Goal: Information Seeking & Learning: Check status

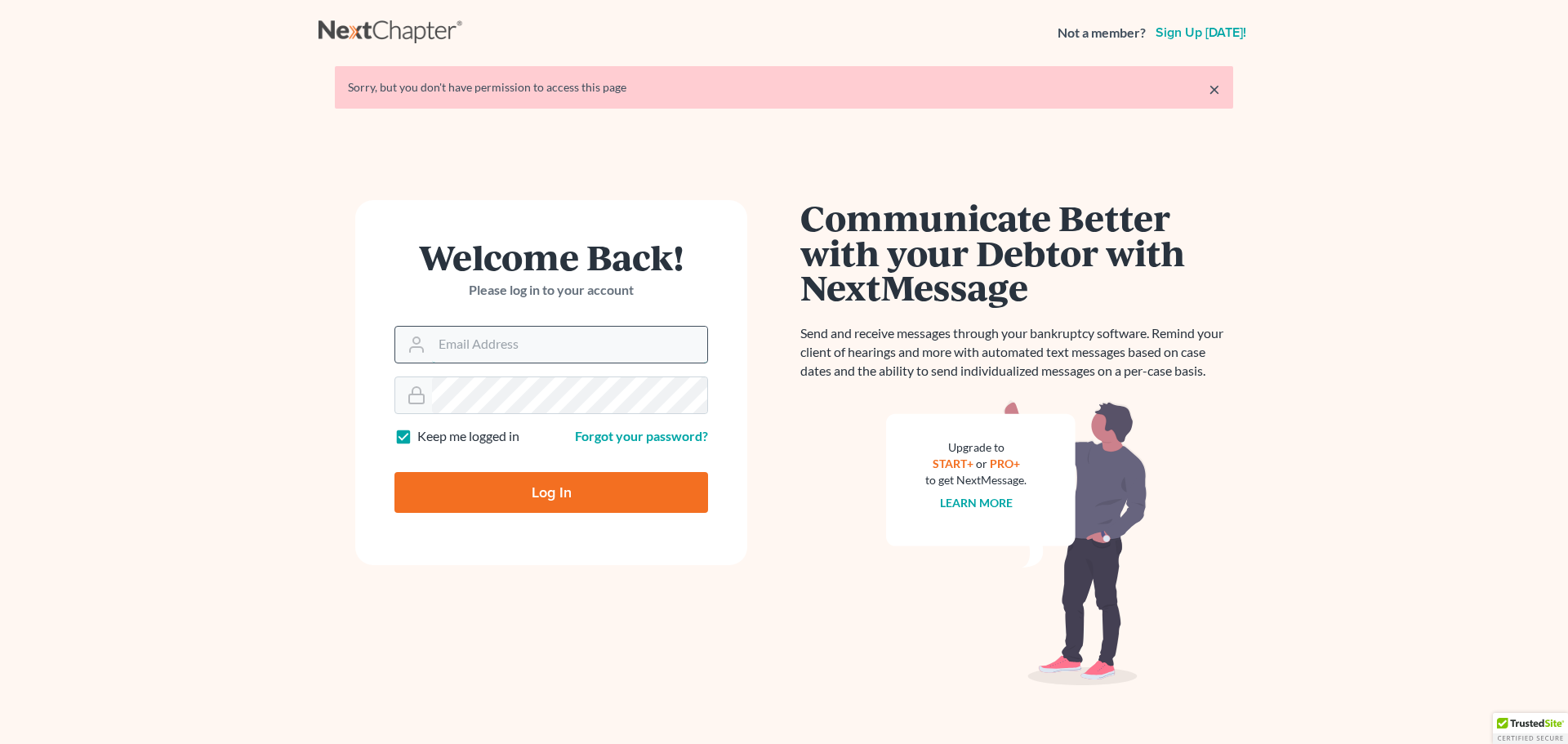
click at [661, 362] on input "Email Address" at bounding box center [570, 345] width 275 height 36
type input "Crystal@attorneydebtfighters.com"
type input "Thinking..."
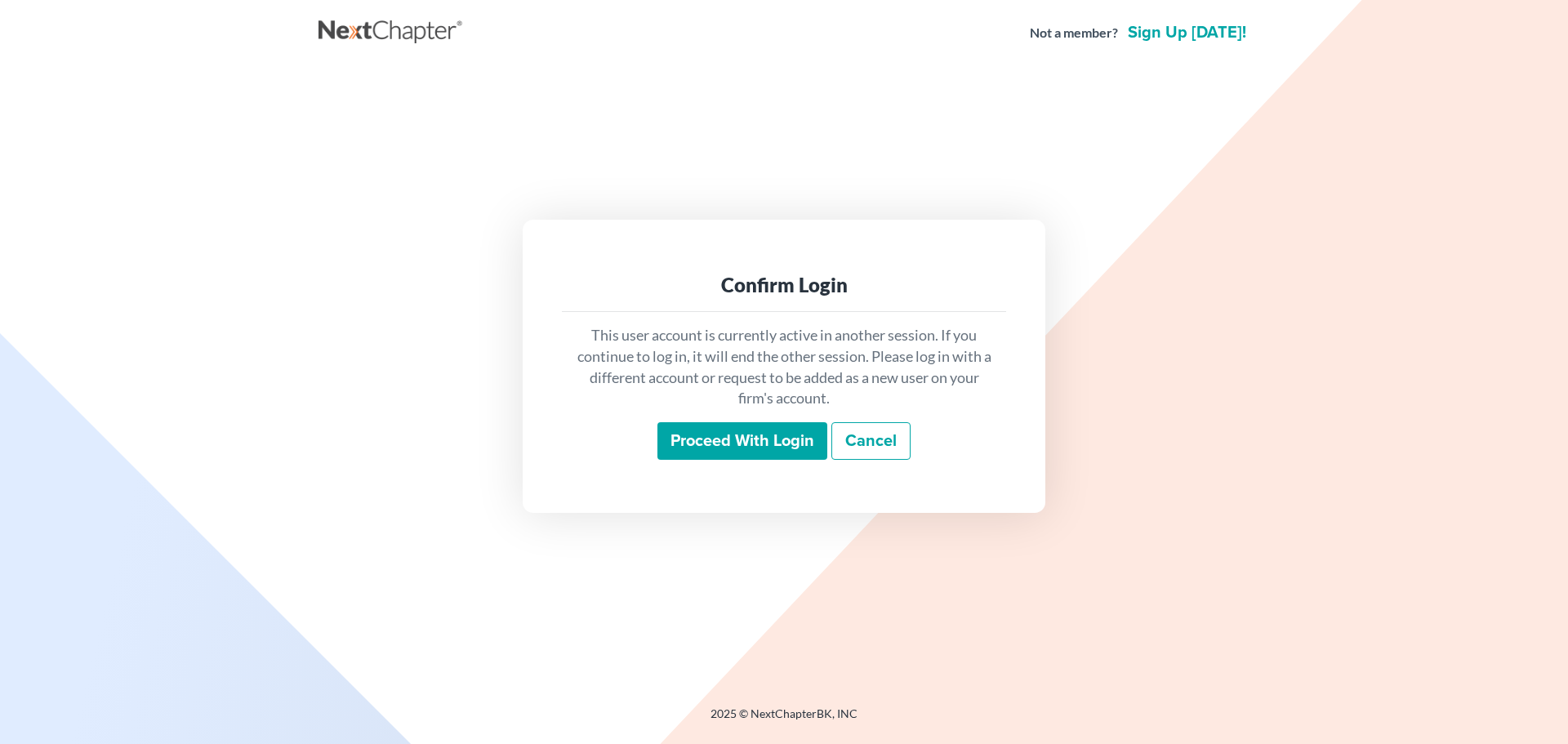
click at [681, 455] on input "Proceed with login" at bounding box center [742, 441] width 170 height 38
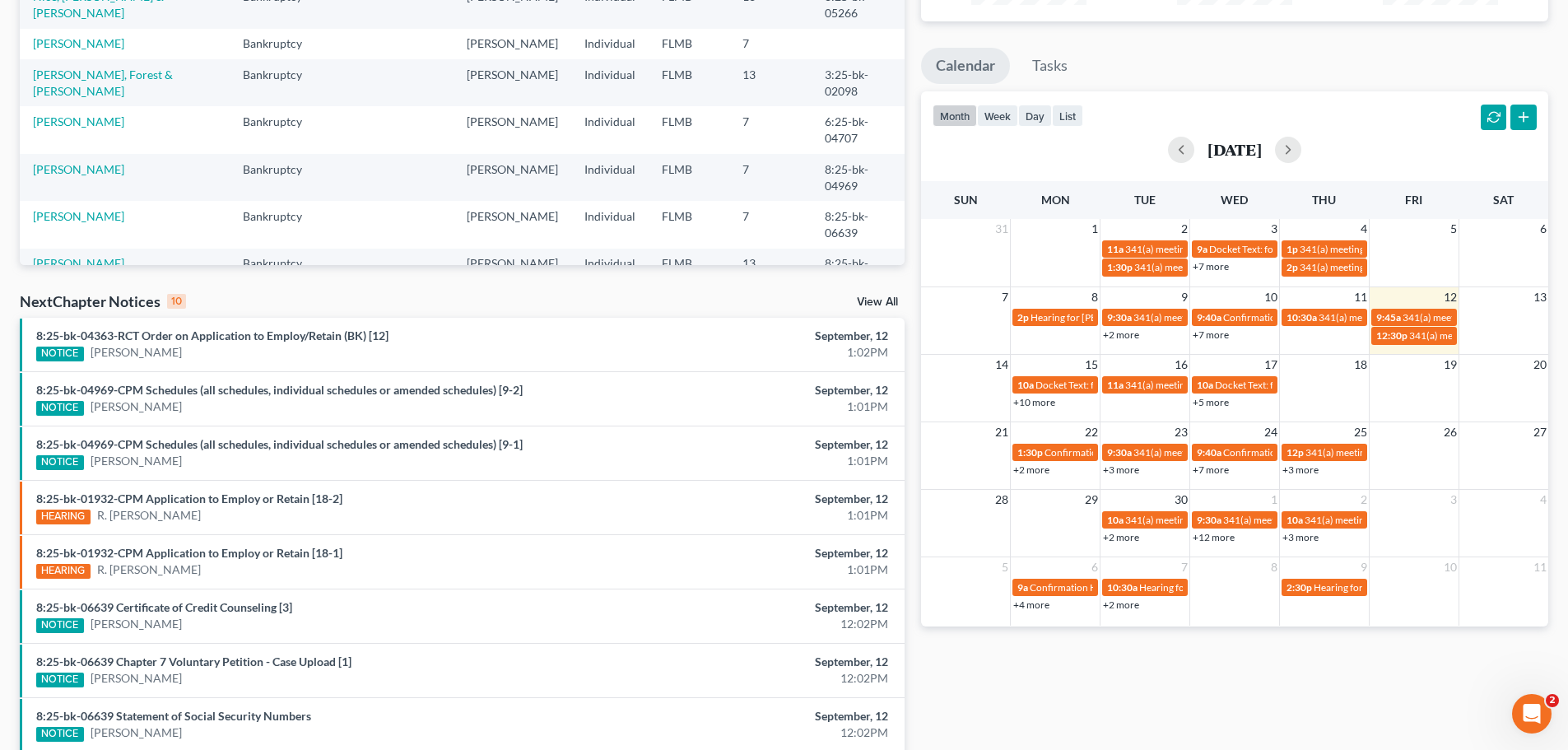
scroll to position [411, 0]
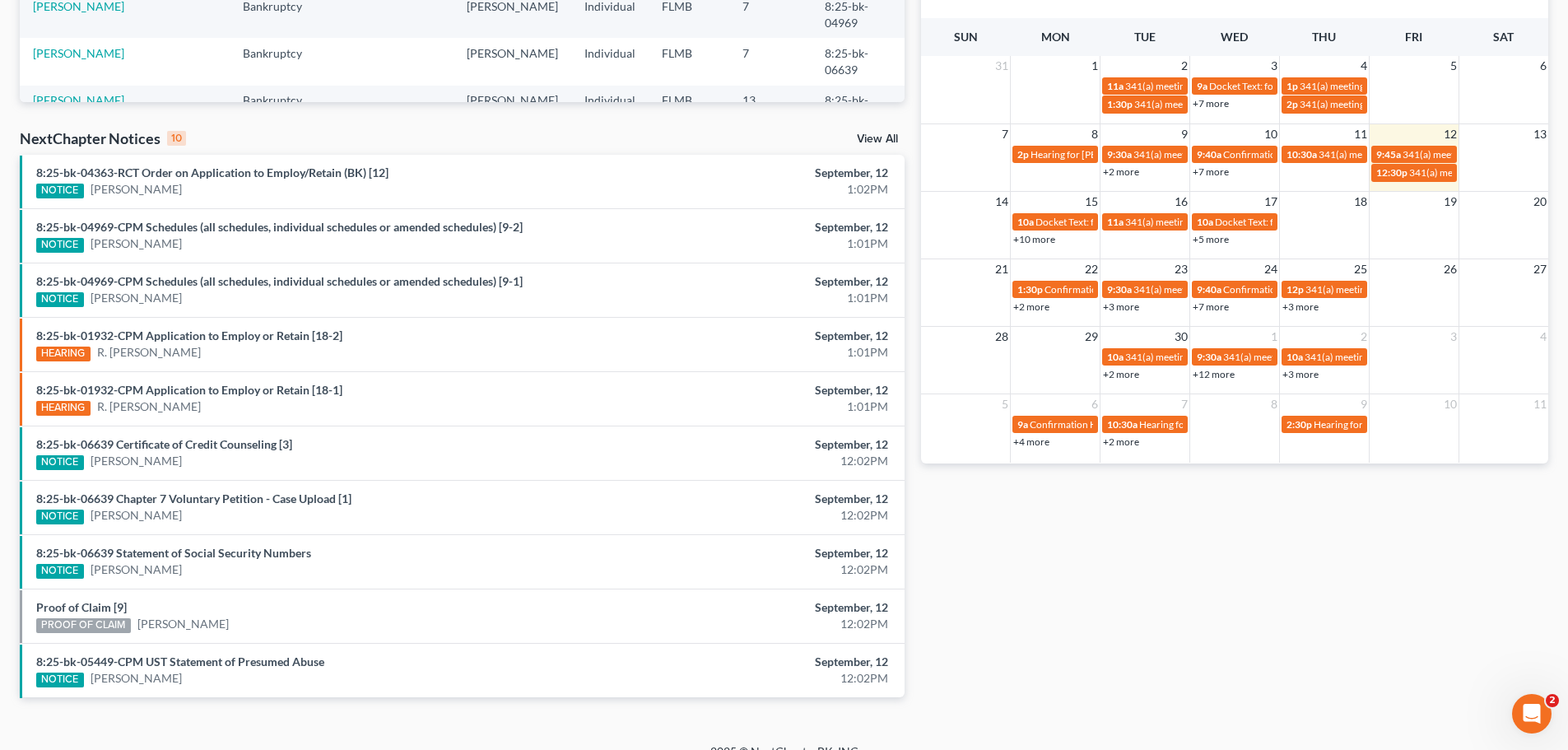
click at [1126, 308] on link "+3 more" at bounding box center [1121, 307] width 36 height 12
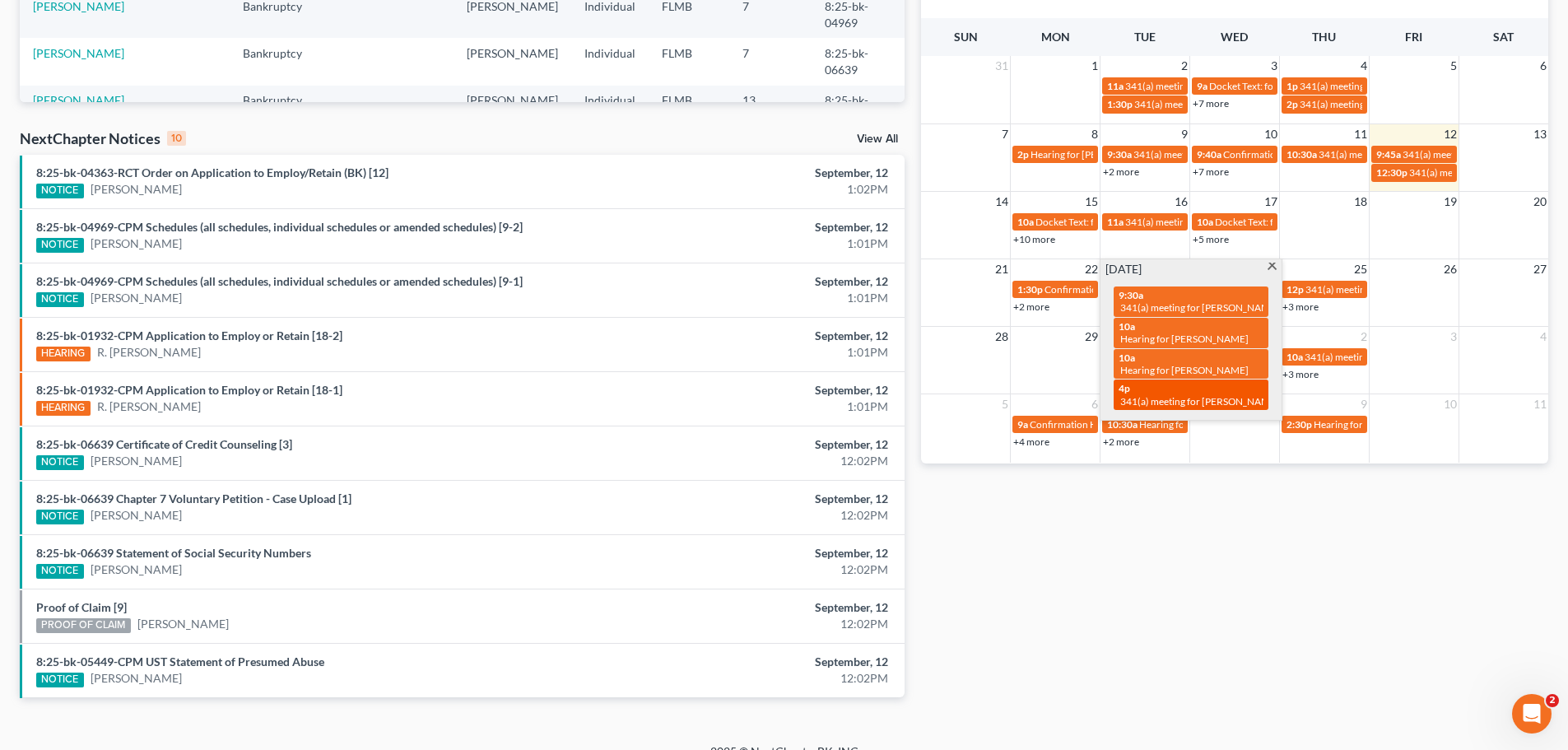
click at [1136, 382] on div "4p 341(a) meeting for [PERSON_NAME] & [PERSON_NAME]" at bounding box center [1191, 394] width 145 height 25
select select "Days"
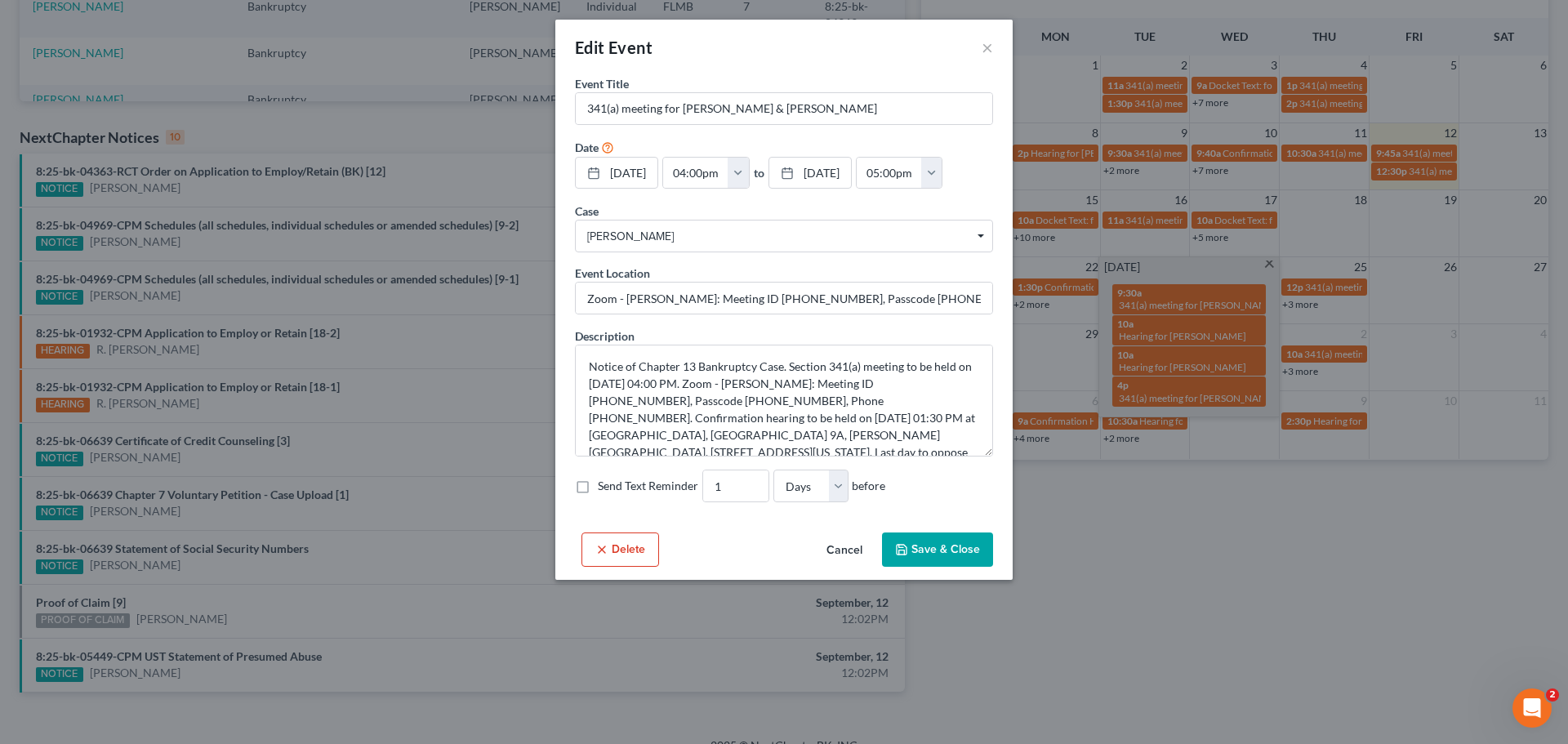
click at [1182, 482] on div "Edit Event × Event Title * 341(a) meeting for [PERSON_NAME] & [PERSON_NAME] Dat…" at bounding box center [784, 372] width 1568 height 744
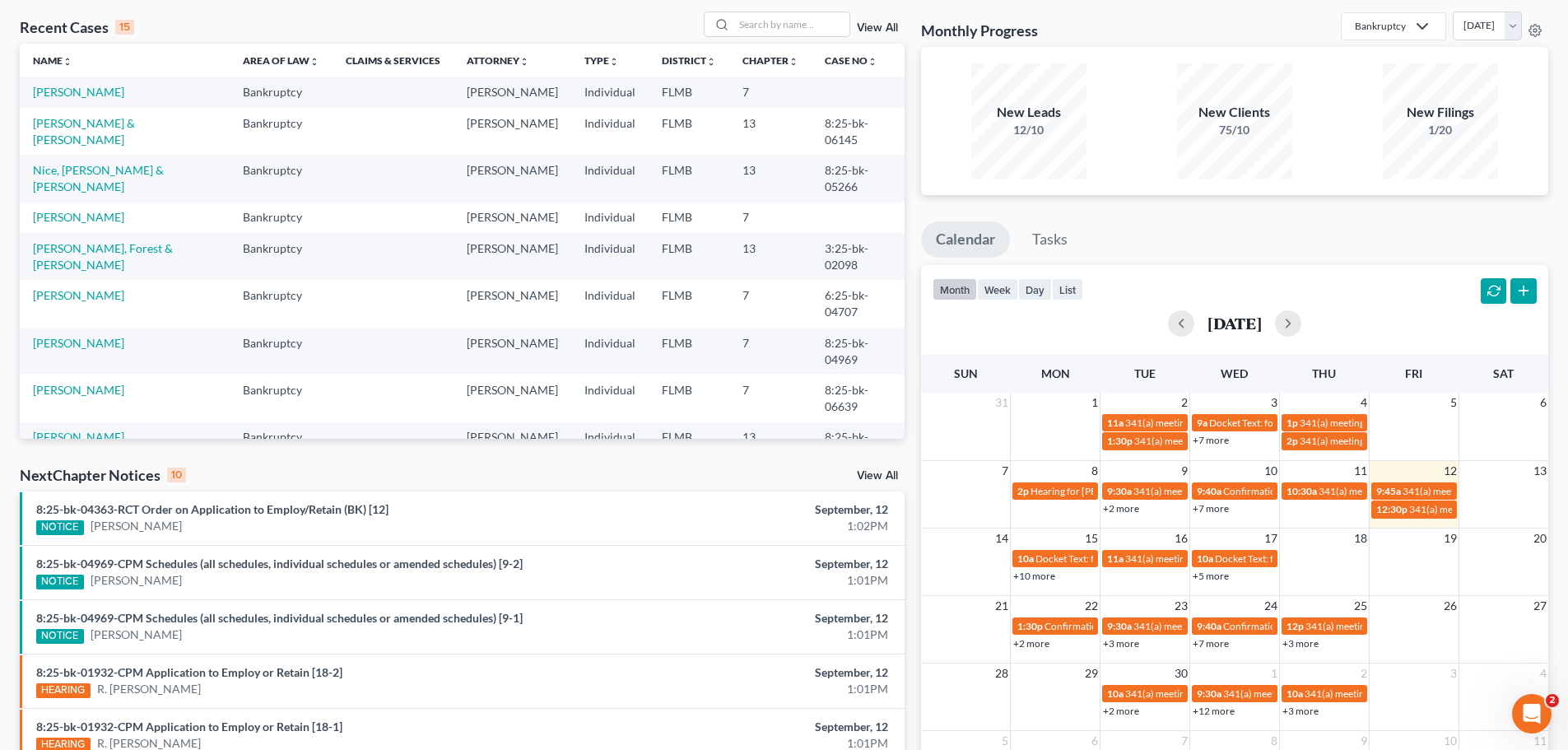
scroll to position [0, 0]
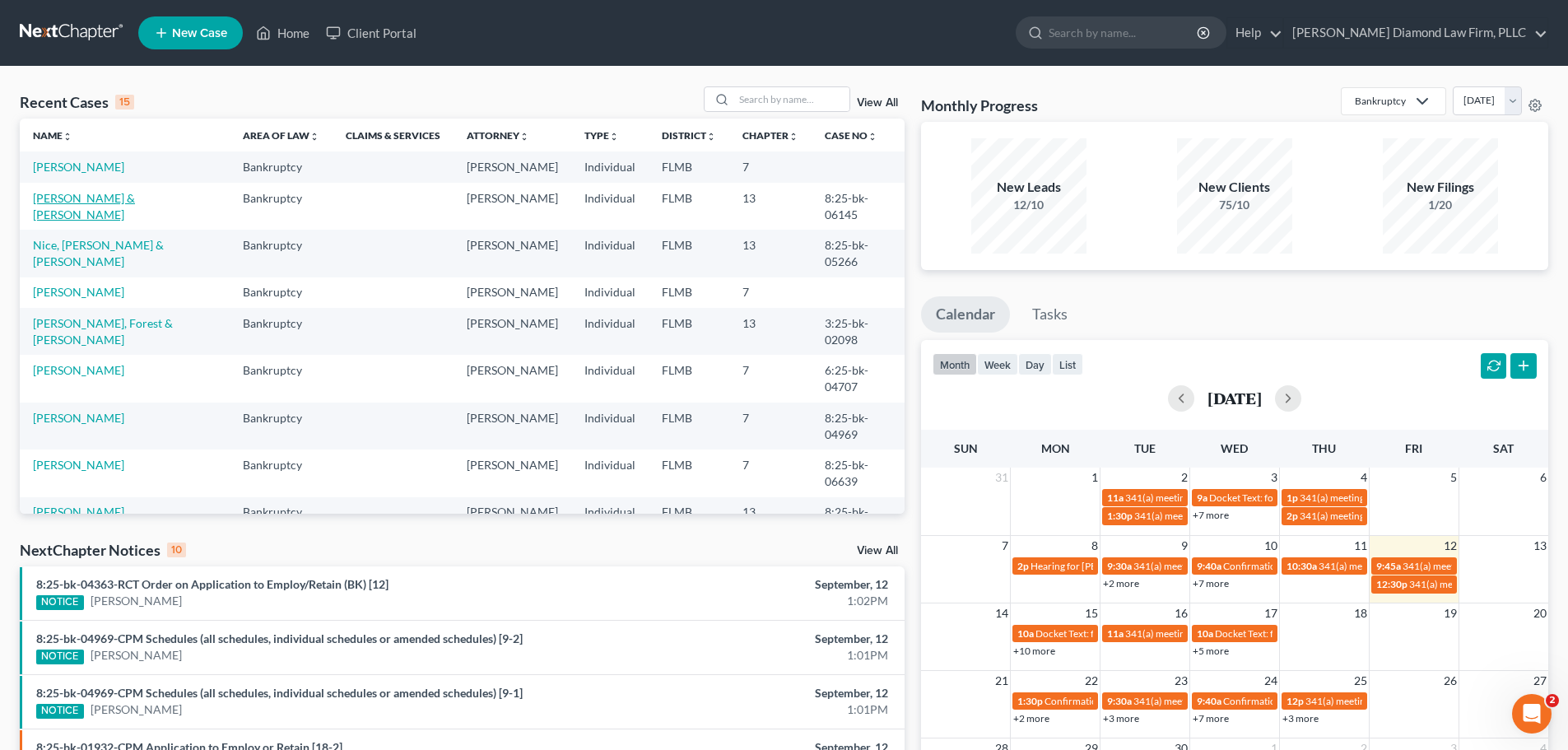
click at [121, 200] on link "[PERSON_NAME] & [PERSON_NAME]" at bounding box center [84, 205] width 102 height 30
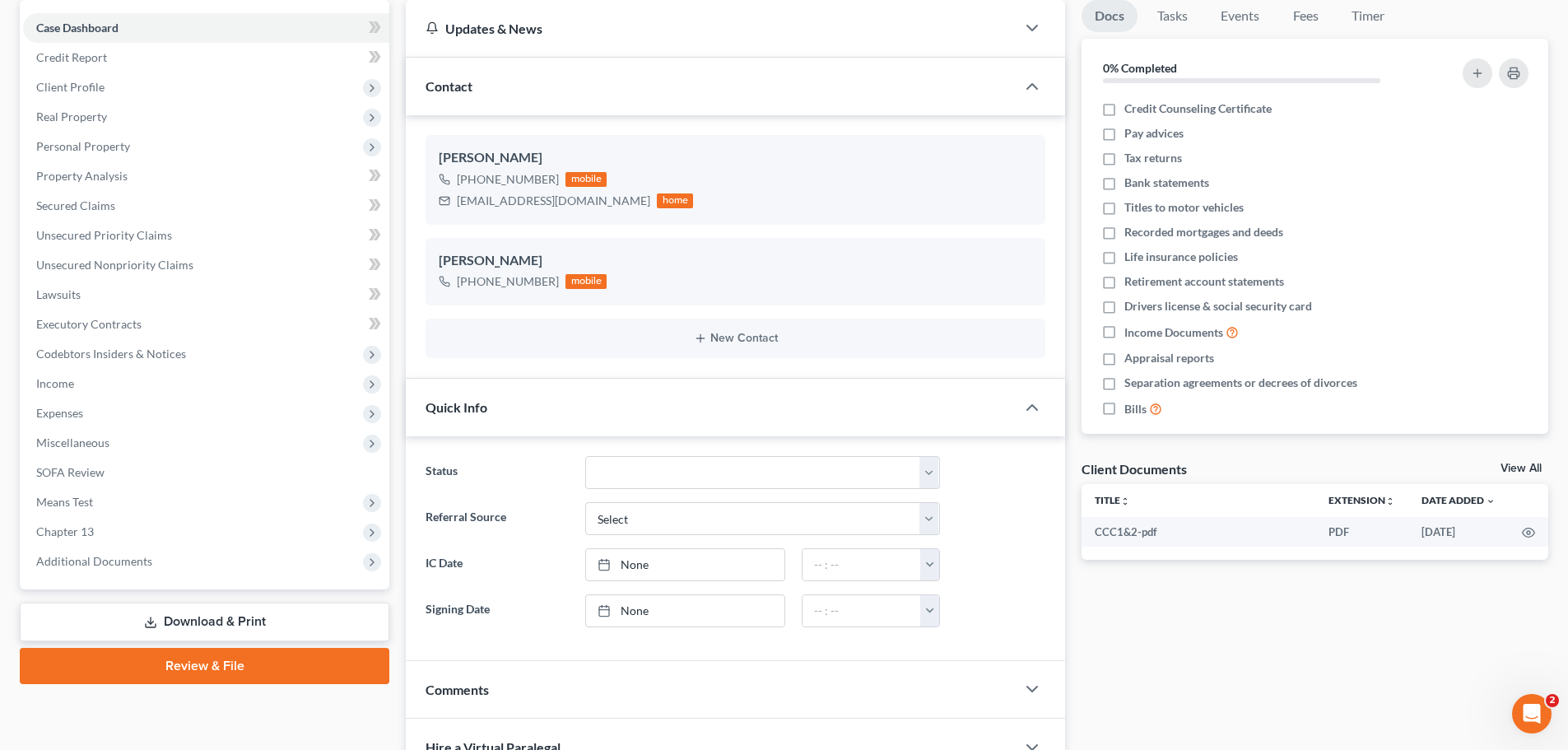
scroll to position [165, 0]
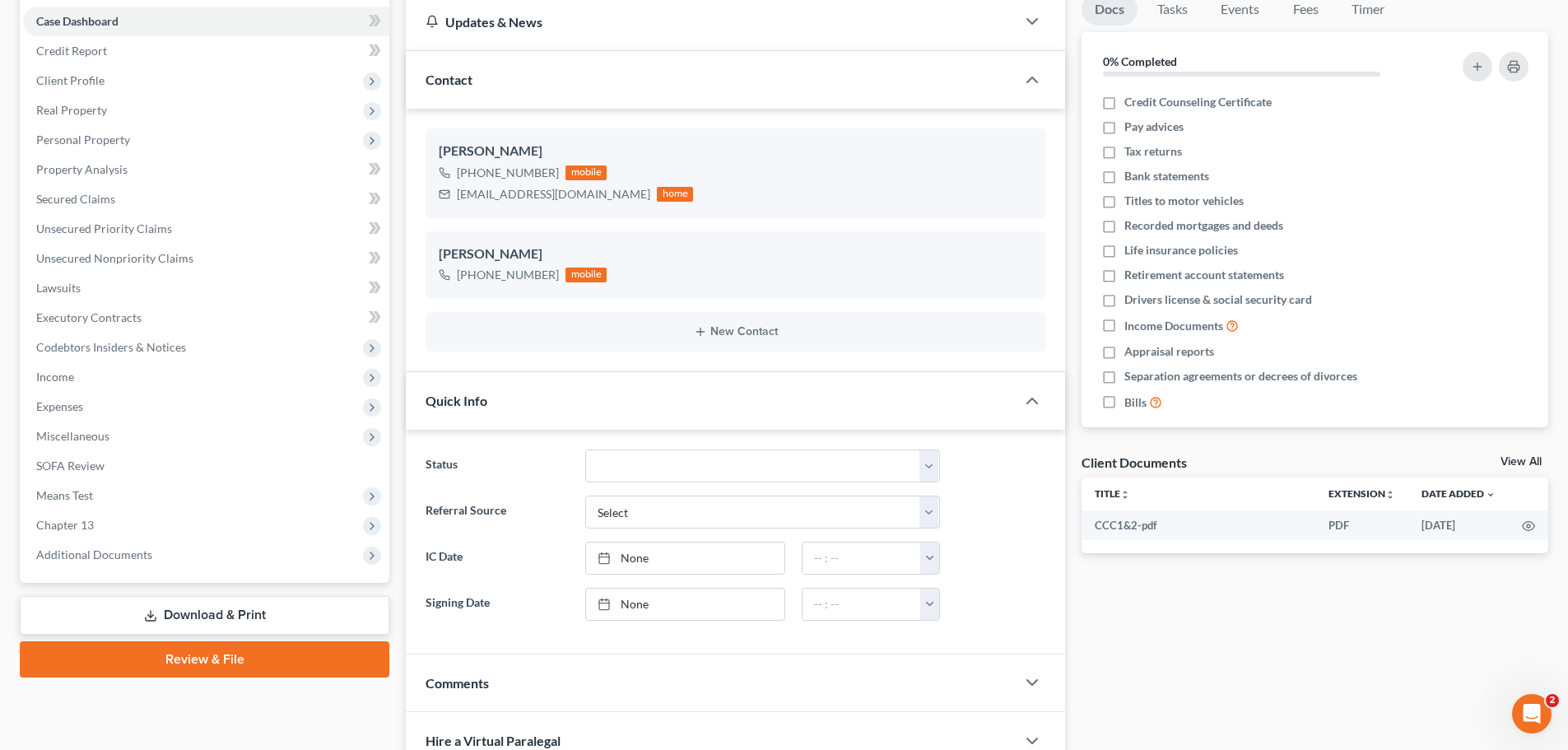
click at [1513, 462] on link "View All" at bounding box center [1521, 461] width 42 height 11
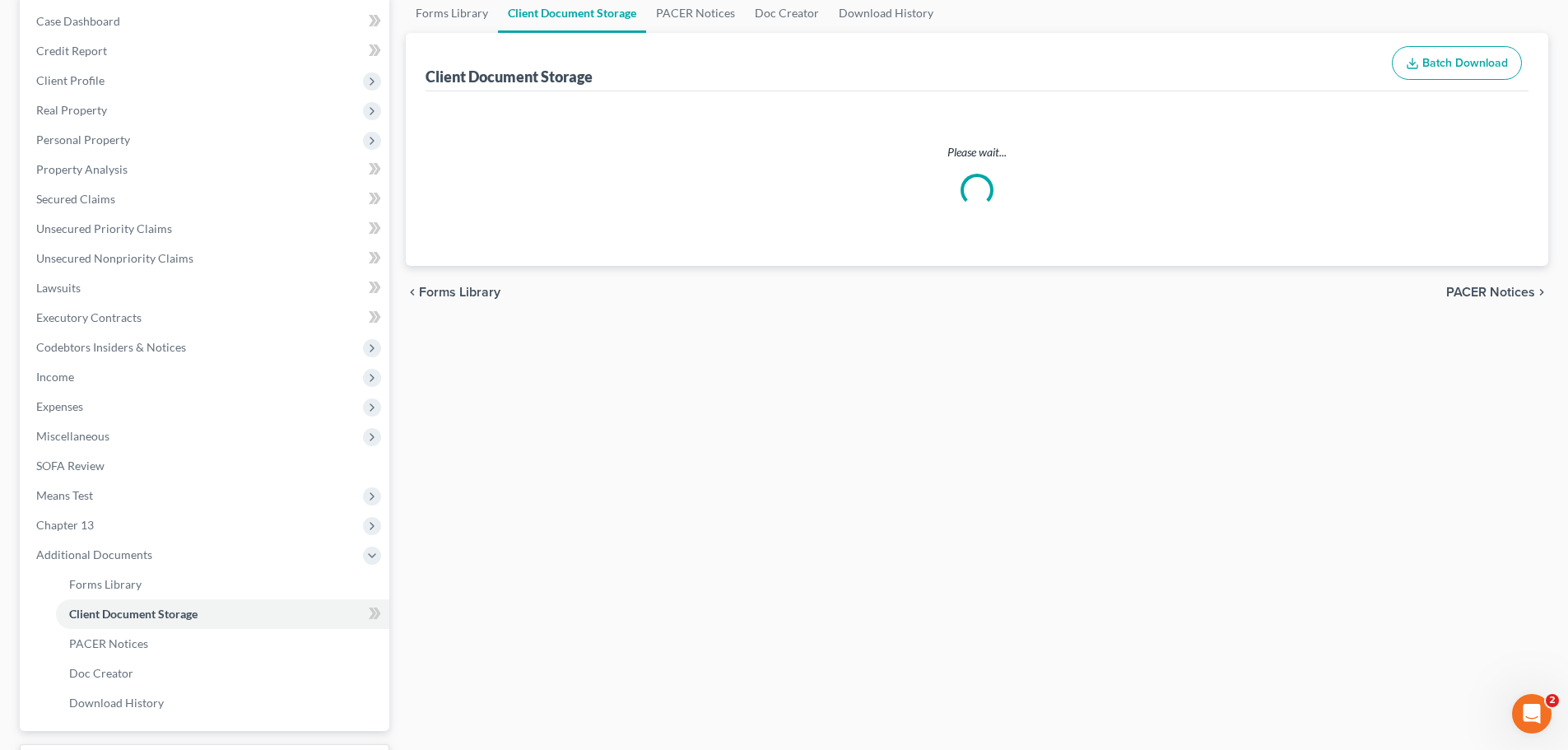
scroll to position [3, 0]
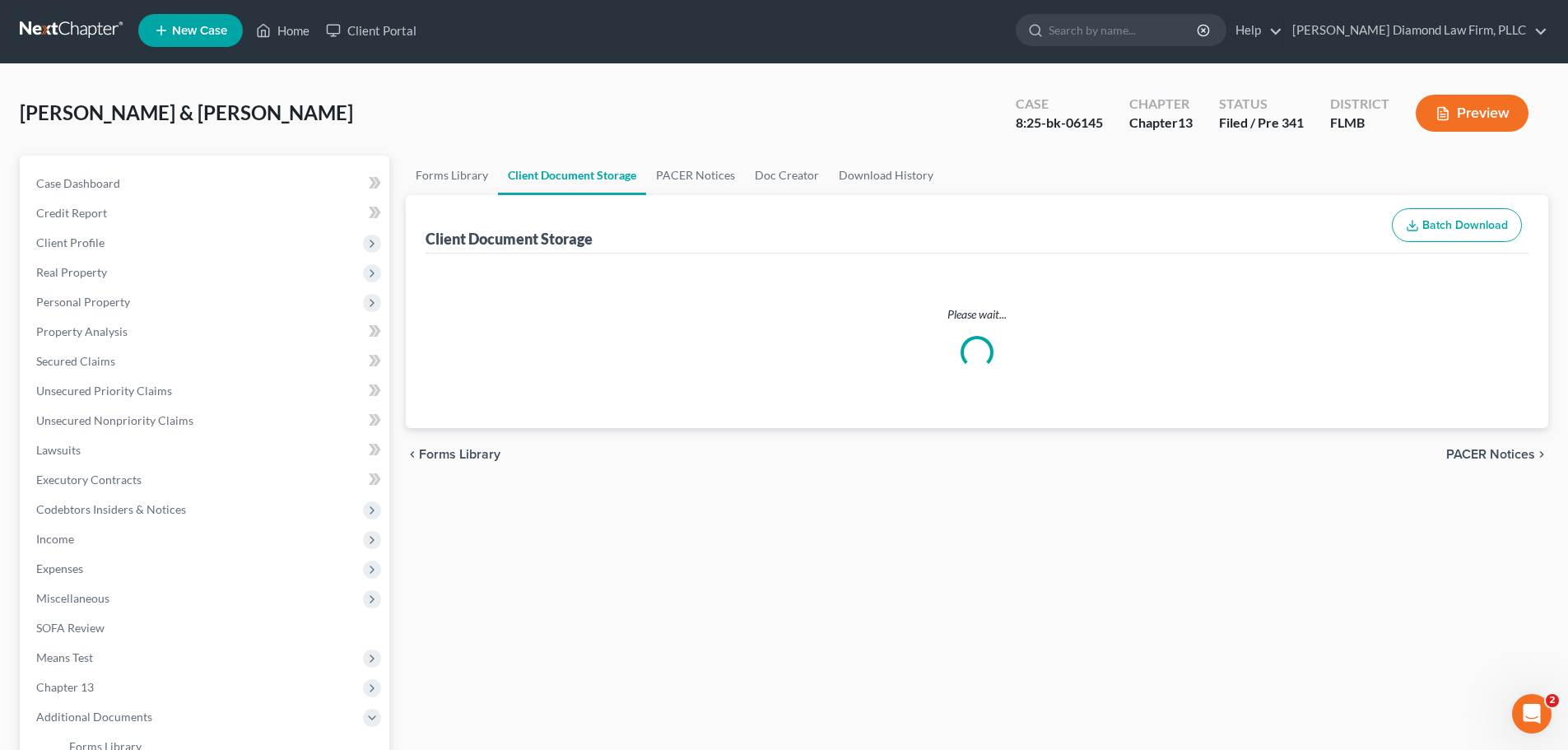
select select "9"
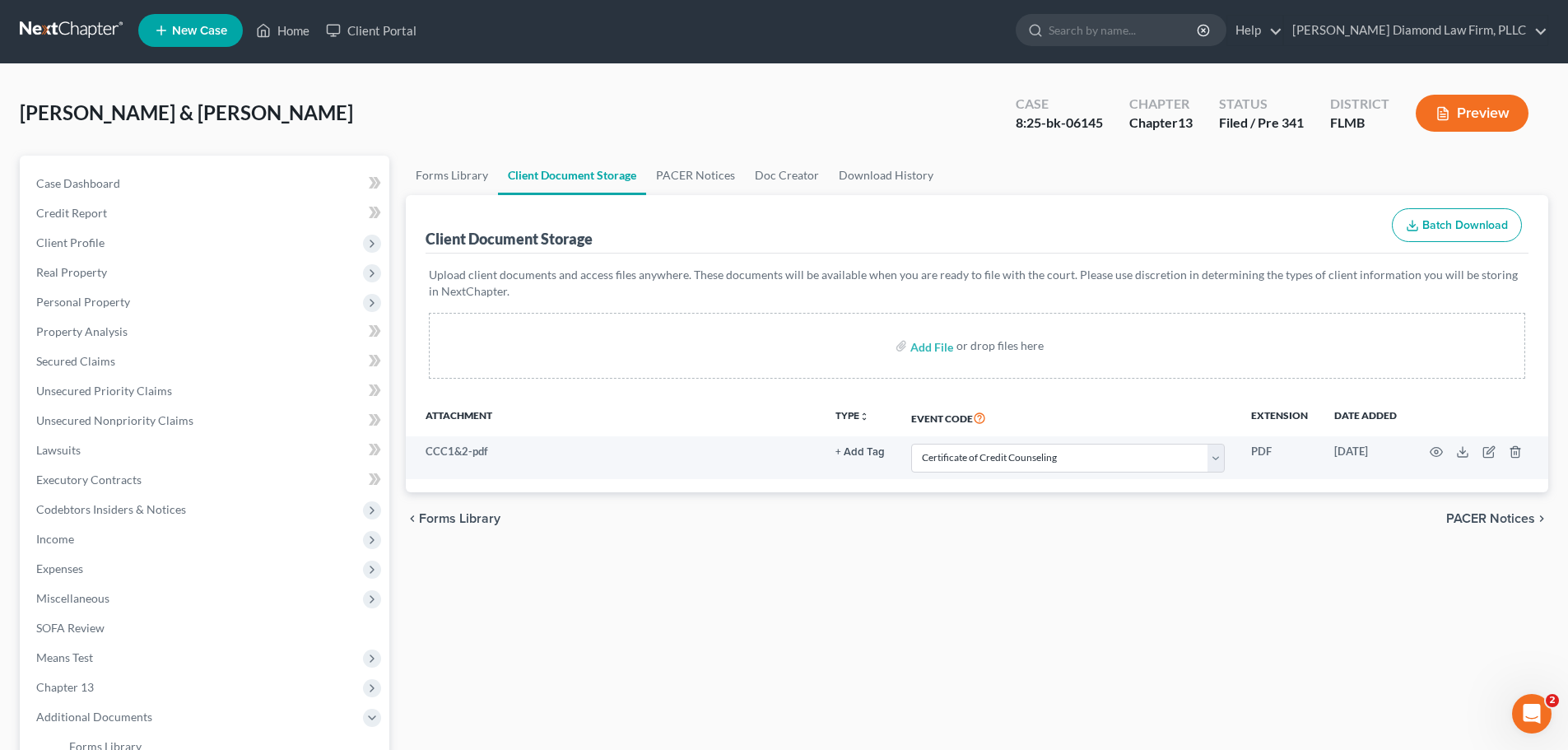
scroll to position [0, 0]
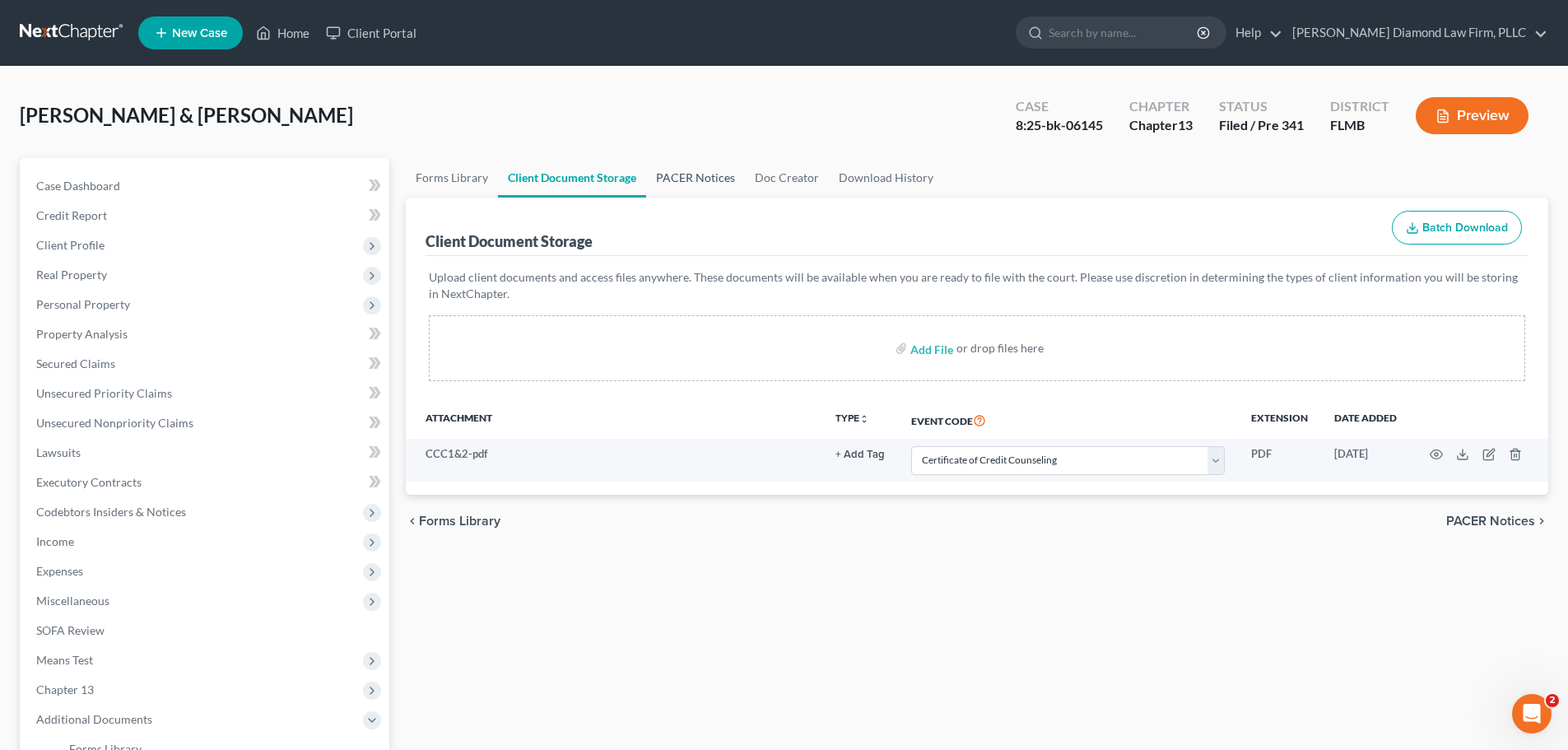
click at [665, 189] on link "PACER Notices" at bounding box center [696, 178] width 99 height 40
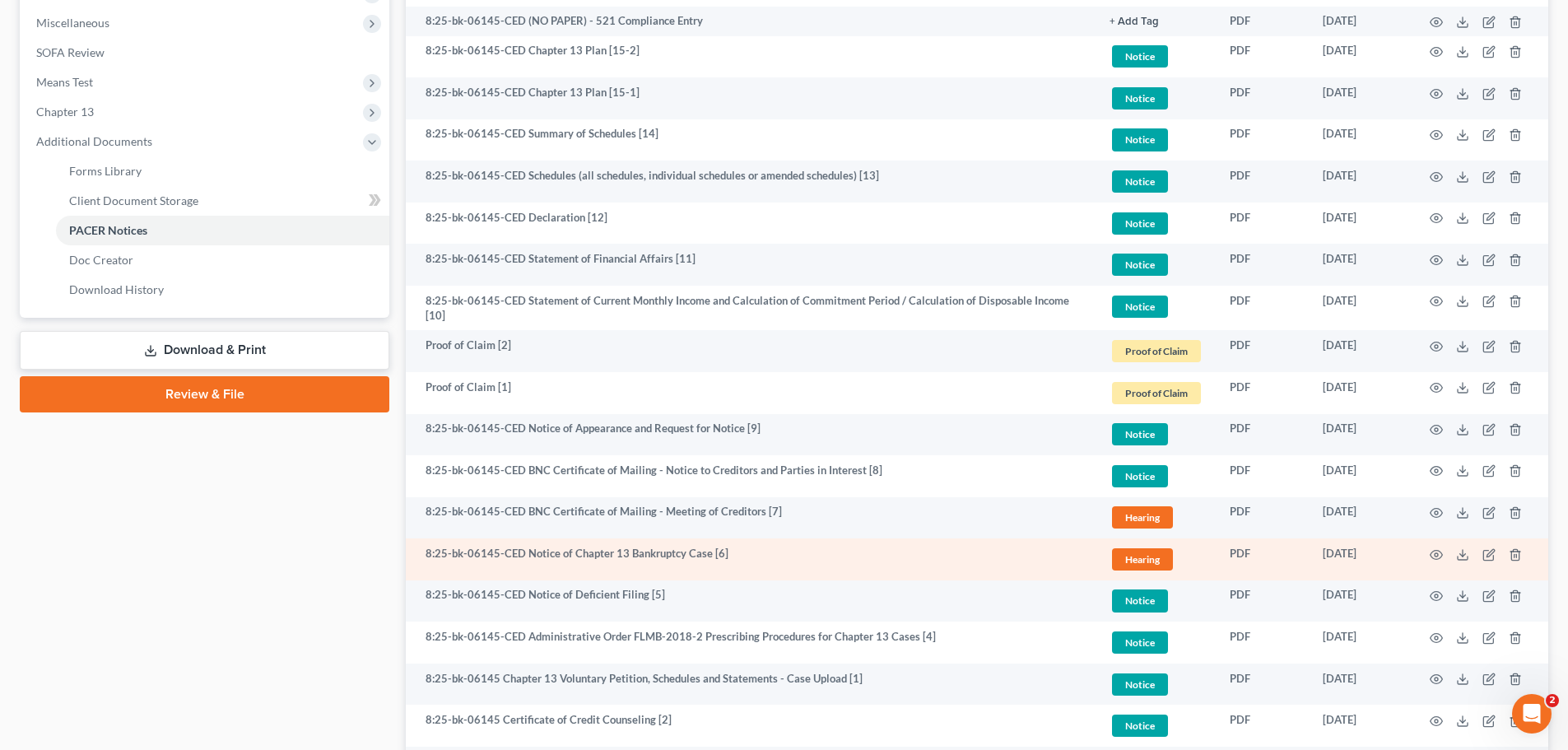
scroll to position [486, 0]
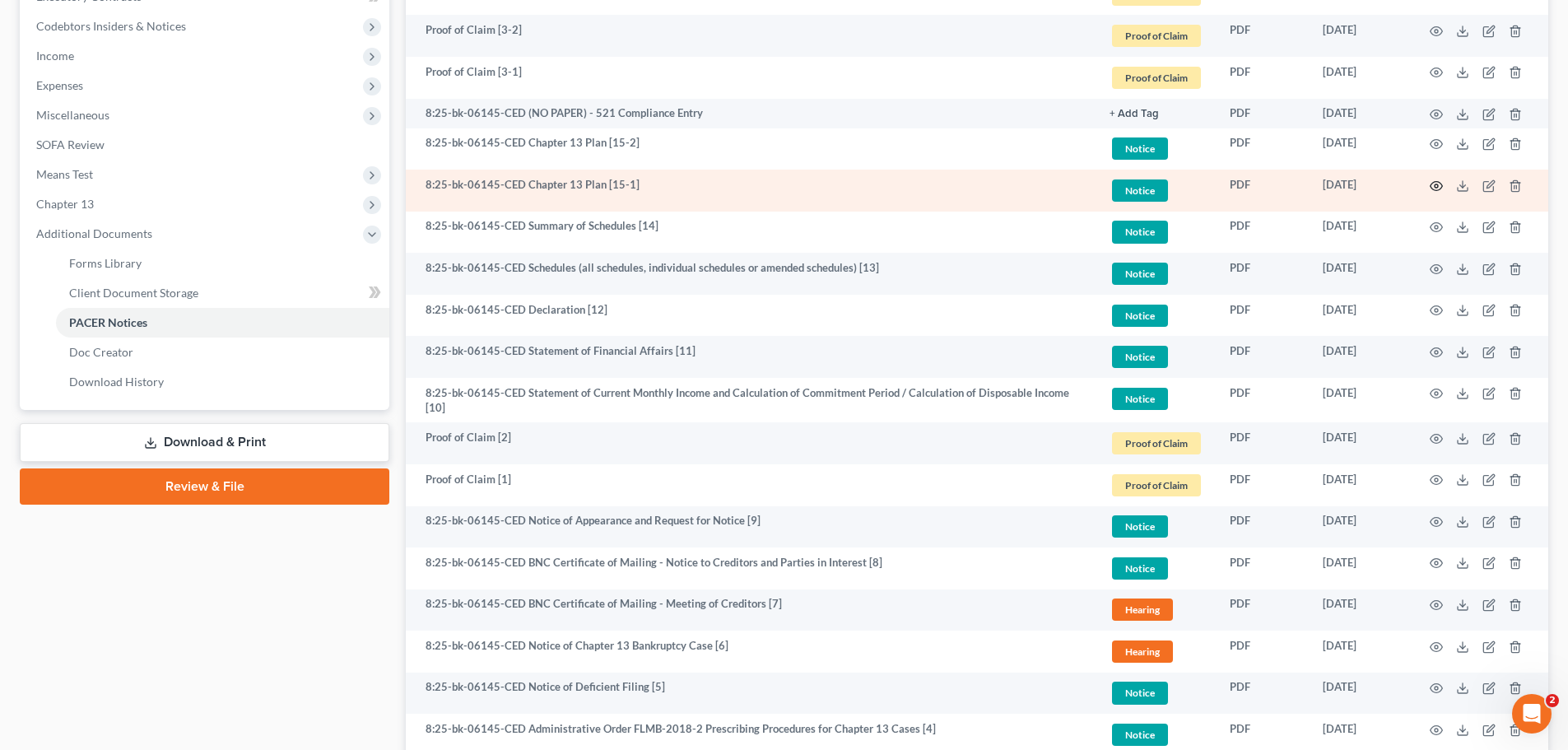
click at [1434, 183] on icon "button" at bounding box center [1437, 185] width 12 height 9
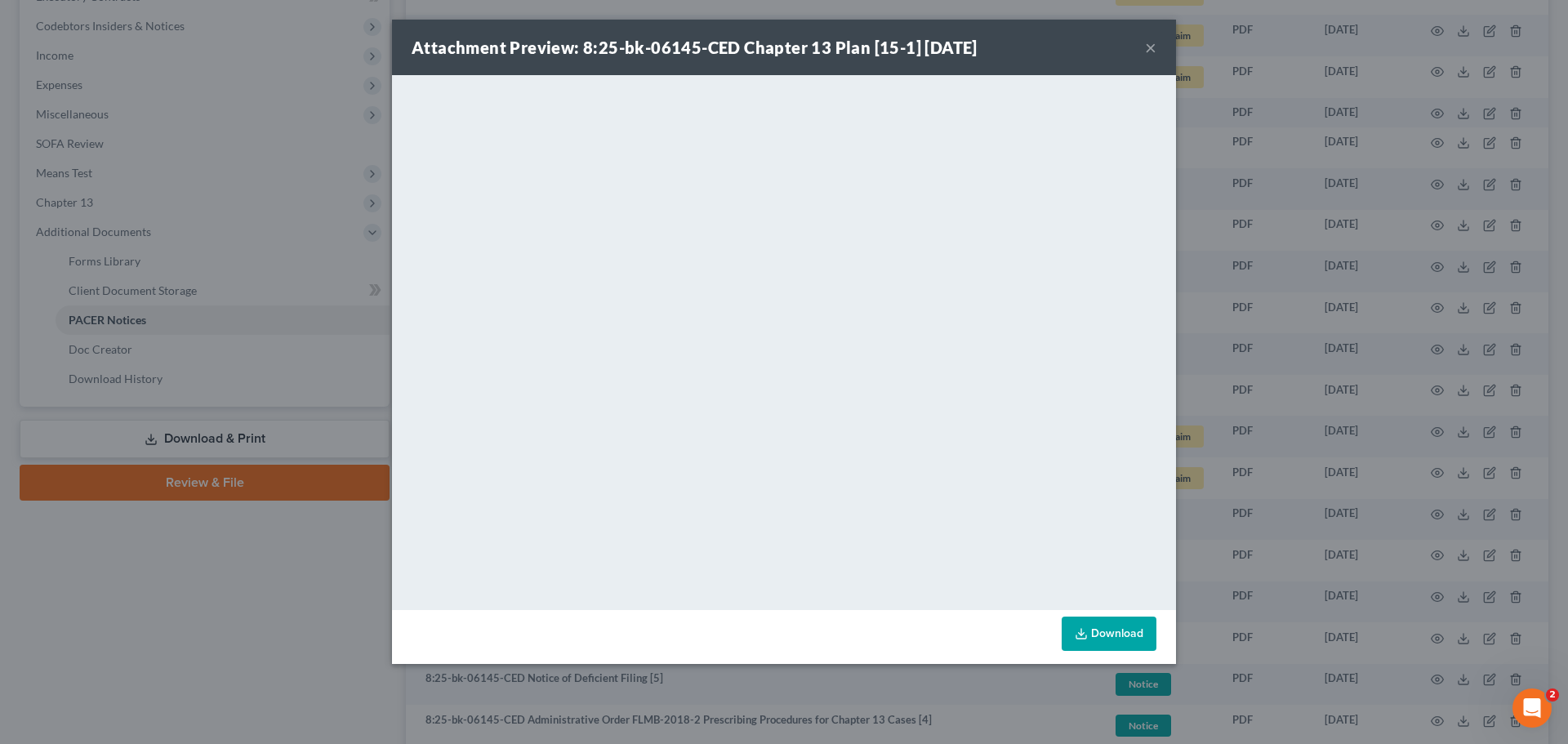
click at [1162, 42] on div "Attachment Preview: 8:25-bk-06145-CED Chapter 13 Plan [15-1] 09/05/2025 ×" at bounding box center [784, 47] width 784 height 56
click at [1155, 45] on button "×" at bounding box center [1150, 47] width 11 height 20
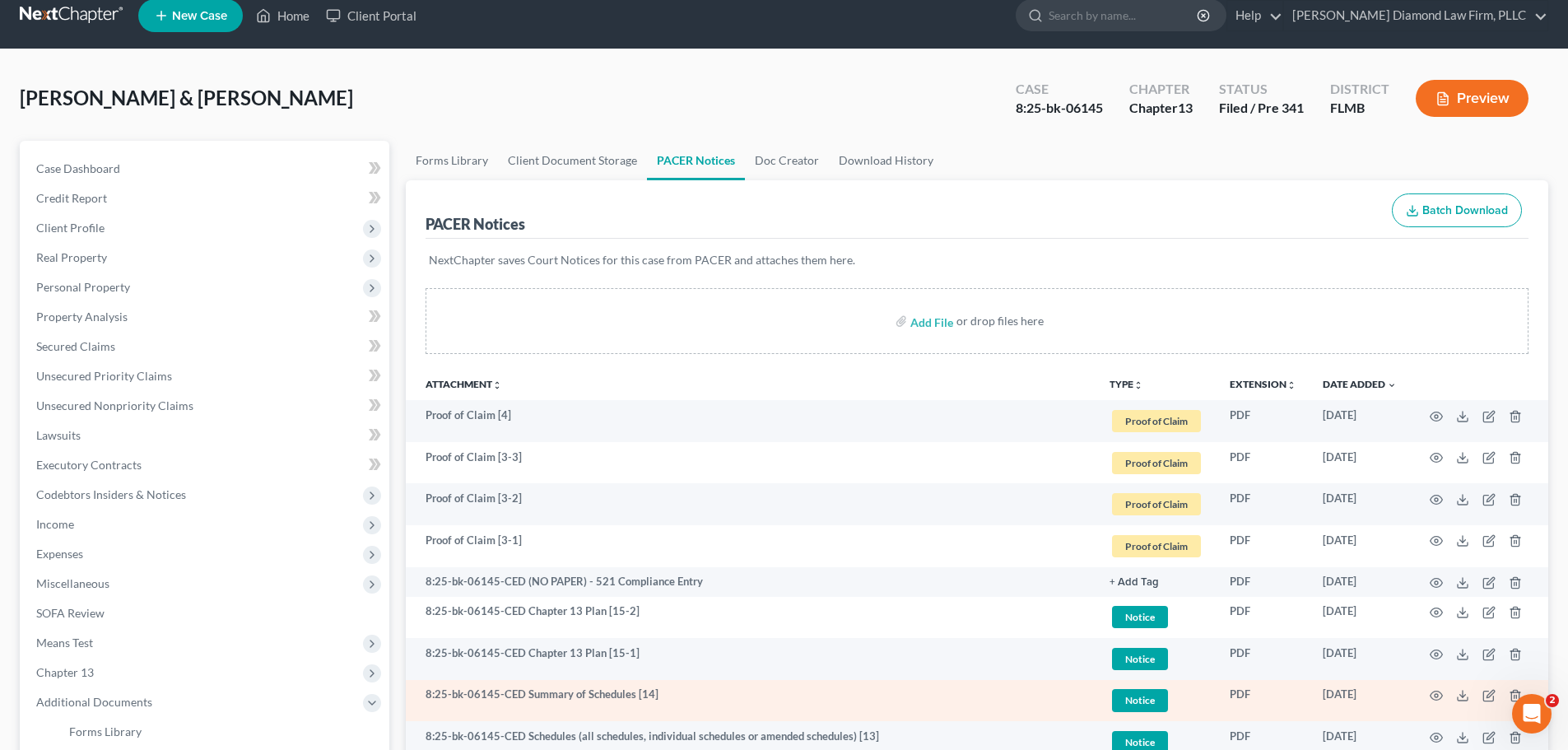
scroll to position [0, 0]
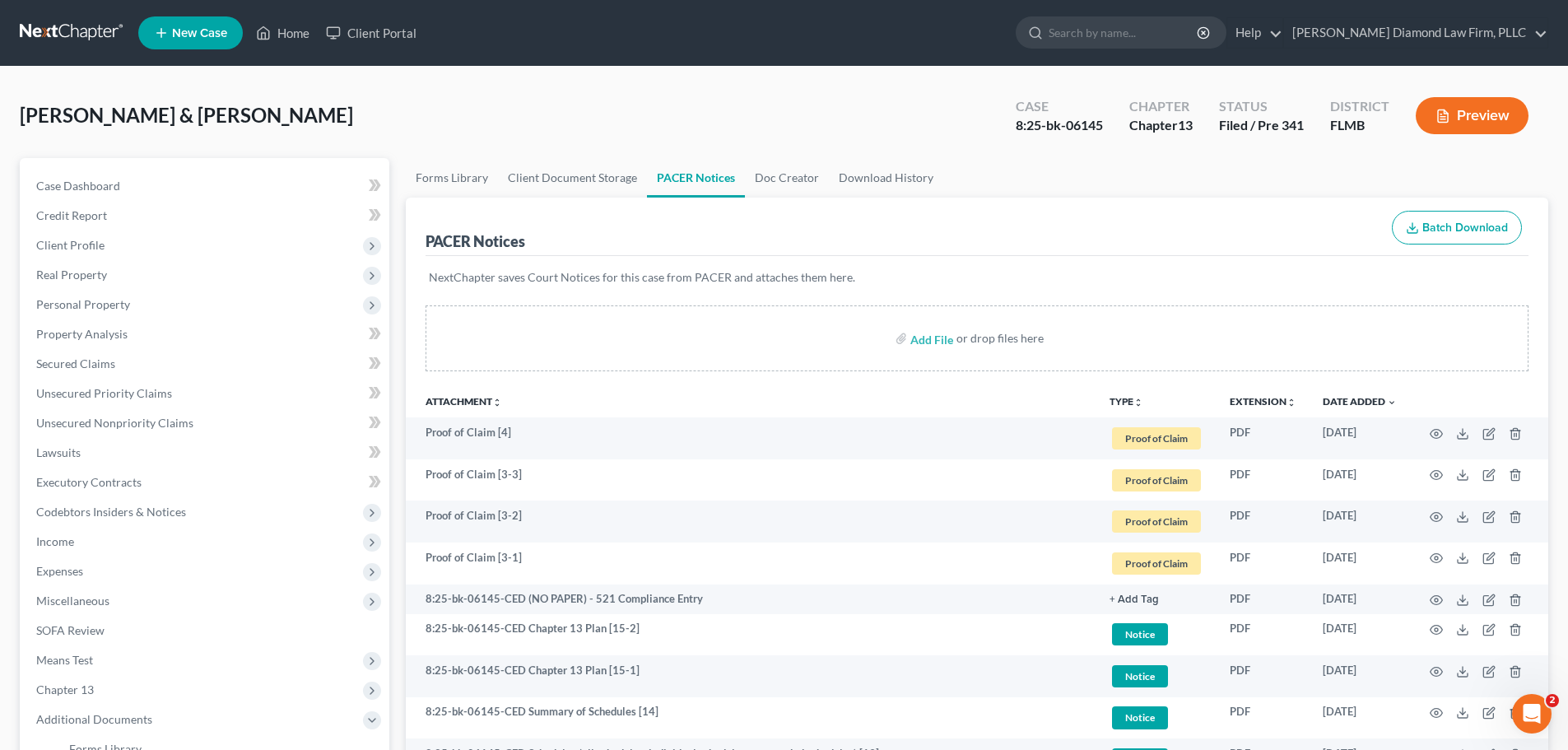
click at [106, 24] on link at bounding box center [73, 33] width 106 height 29
